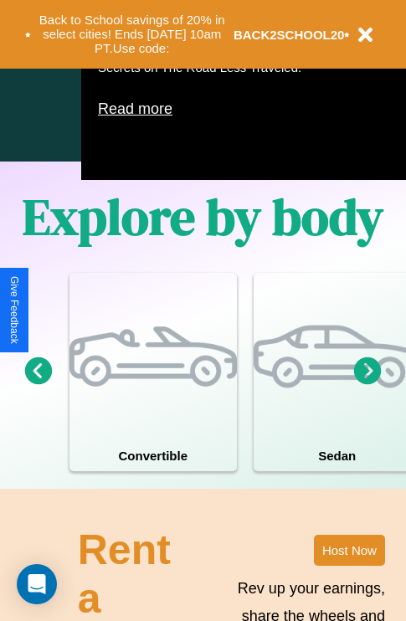
scroll to position [1075, 0]
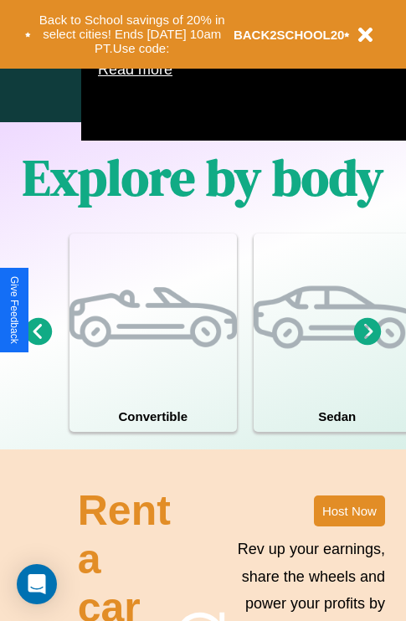
click at [367, 345] on icon at bounding box center [368, 331] width 28 height 28
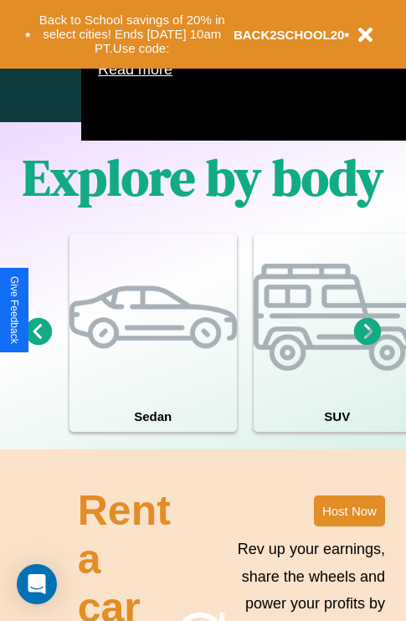
click at [367, 345] on icon at bounding box center [368, 331] width 28 height 28
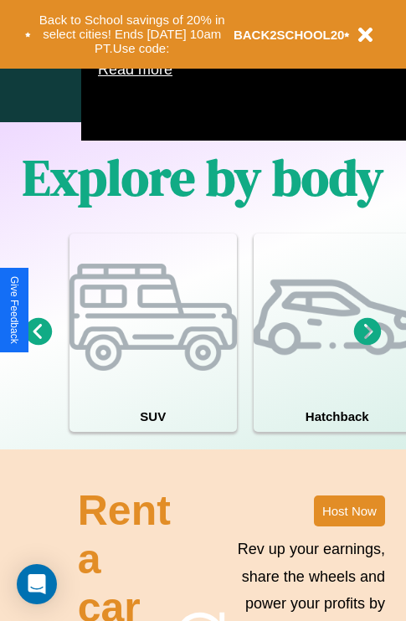
click at [367, 345] on icon at bounding box center [368, 331] width 28 height 28
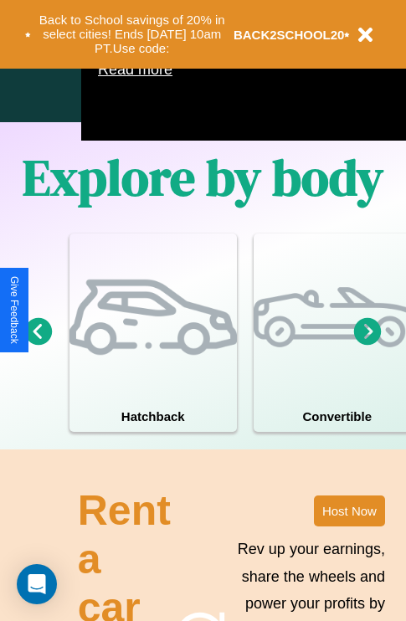
click at [367, 345] on icon at bounding box center [368, 331] width 28 height 28
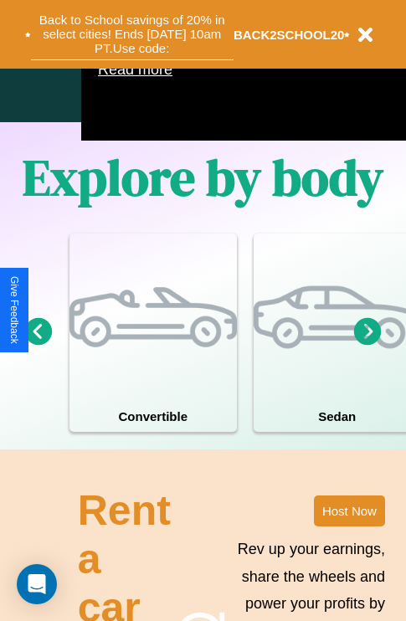
click at [131, 34] on button "Back to School savings of 20% in select cities! Ends [DATE] 10am PT. Use code:" at bounding box center [132, 34] width 202 height 52
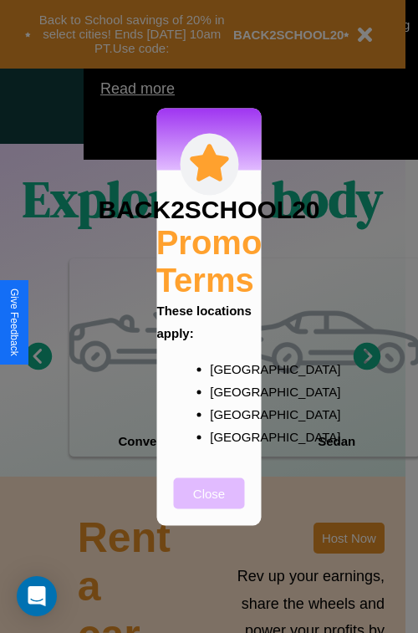
click at [209, 504] on button "Close" at bounding box center [209, 493] width 71 height 31
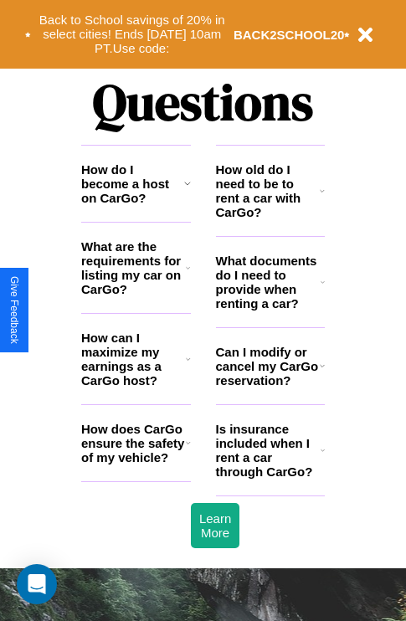
scroll to position [2026, 0]
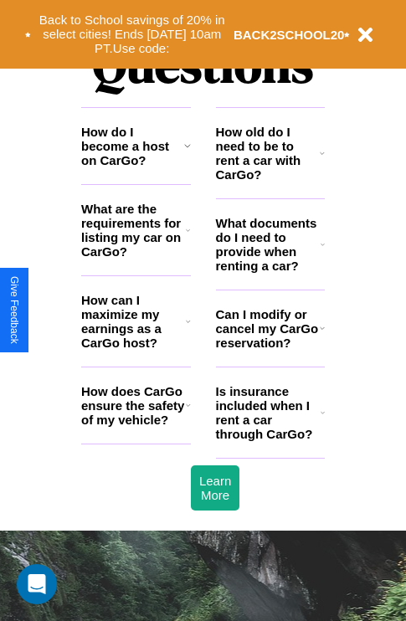
click at [135, 257] on h3 "What are the requirements for listing my car on CarGo?" at bounding box center [133, 230] width 105 height 57
click at [269, 180] on h3 "How old do I need to be to rent a car with CarGo?" at bounding box center [268, 153] width 105 height 57
click at [187, 237] on icon at bounding box center [188, 229] width 4 height 13
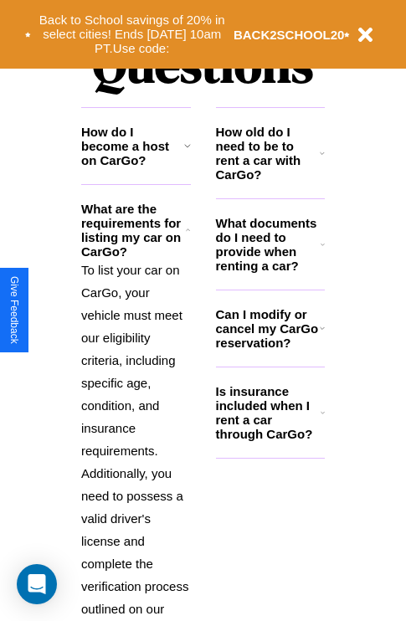
click at [269, 439] on h3 "Is insurance included when I rent a car through CarGo?" at bounding box center [268, 412] width 105 height 57
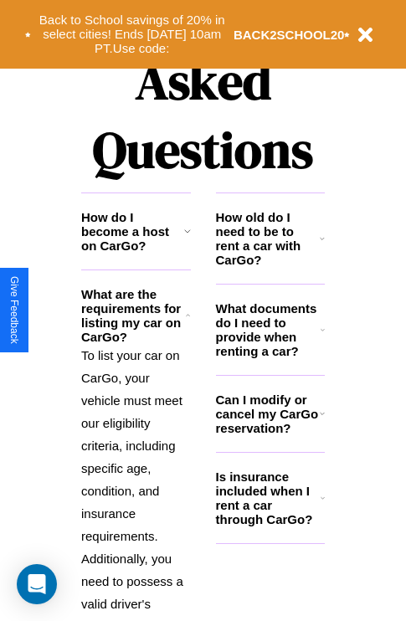
scroll to position [1628, 0]
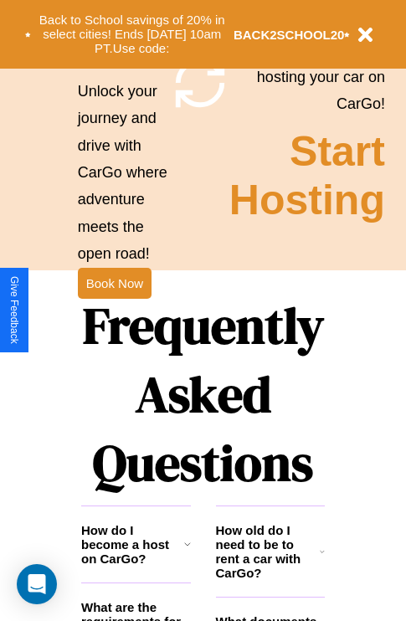
click at [114, 310] on h1 "Frequently Asked Questions" at bounding box center [202, 394] width 243 height 222
